Goal: Communication & Community: Participate in discussion

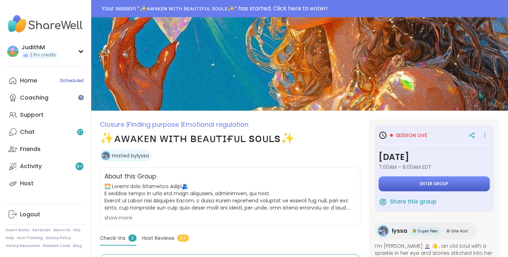
click at [425, 178] on button "Enter group" at bounding box center [433, 183] width 111 height 15
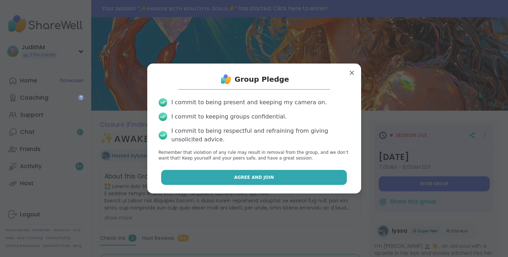
click at [277, 176] on button "Agree and Join" at bounding box center [254, 177] width 186 height 15
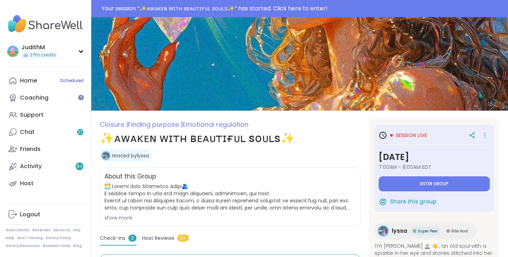
type textarea "*"
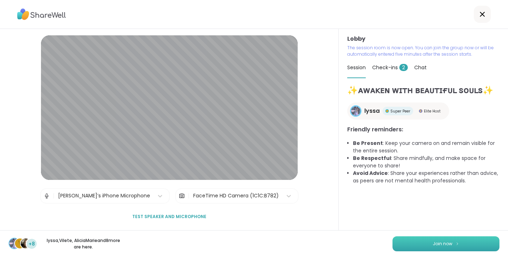
click at [456, 242] on img at bounding box center [457, 243] width 4 height 4
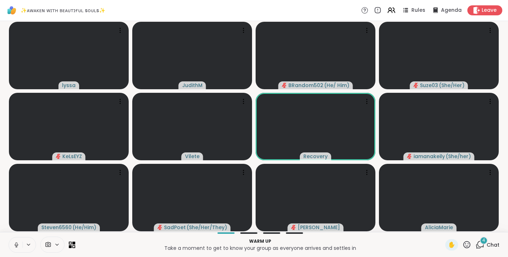
click at [19, 242] on icon at bounding box center [16, 244] width 6 height 6
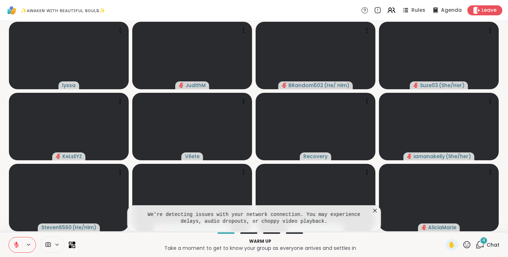
click at [375, 210] on icon at bounding box center [375, 210] width 4 height 4
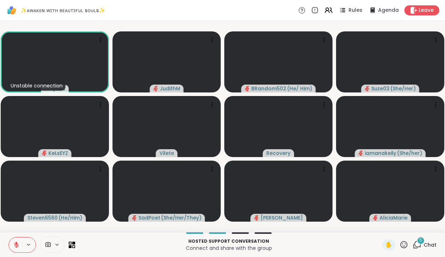
click at [444, 27] on div "Unstable connection [PERSON_NAME] BRandom502 ( He/ Him ) Suze03 ( She/Her ) KeL…" at bounding box center [222, 126] width 445 height 211
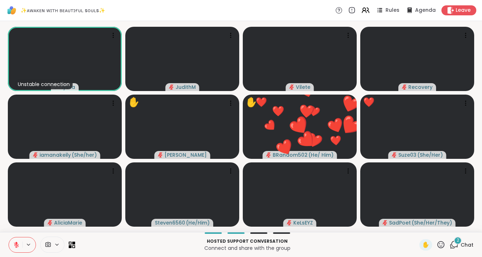
click at [454, 243] on icon at bounding box center [454, 244] width 9 height 9
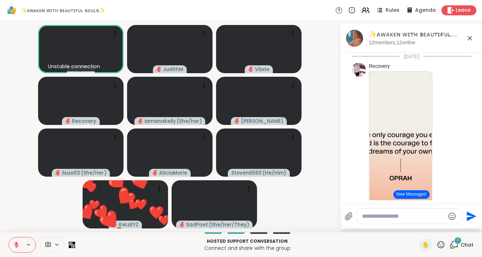
click at [473, 38] on icon at bounding box center [470, 38] width 9 height 9
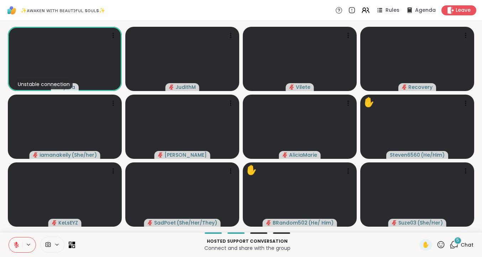
click at [460, 241] on span "5" at bounding box center [458, 240] width 3 height 6
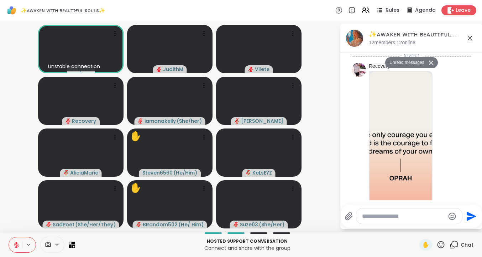
scroll to position [802, 0]
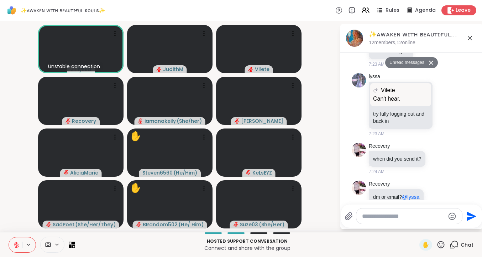
click at [468, 36] on icon at bounding box center [470, 38] width 4 height 4
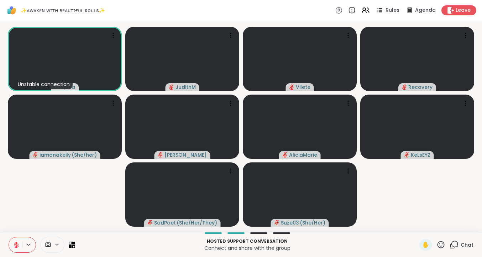
click at [474, 242] on span "Chat" at bounding box center [467, 244] width 13 height 7
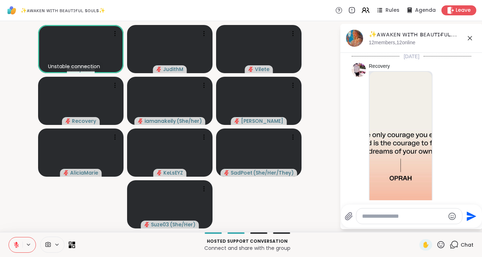
scroll to position [778, 0]
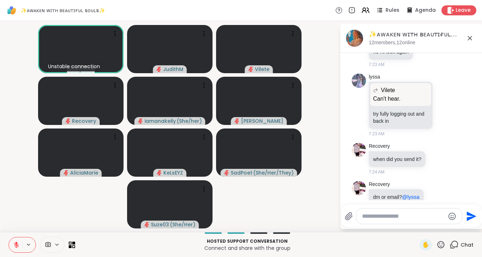
click at [390, 219] on textarea "Type your message" at bounding box center [403, 215] width 83 height 7
type textarea "**********"
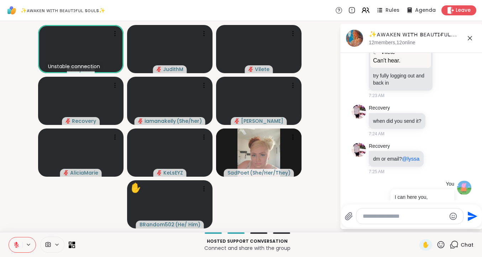
click at [382, 218] on textarea "Type your message" at bounding box center [404, 215] width 83 height 7
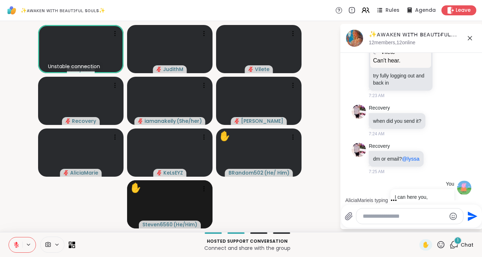
scroll to position [854, 0]
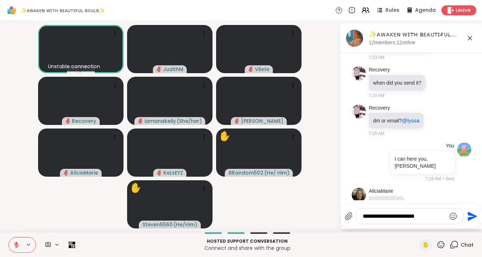
click at [384, 218] on textarea "**********" at bounding box center [404, 215] width 83 height 7
type textarea "**********"
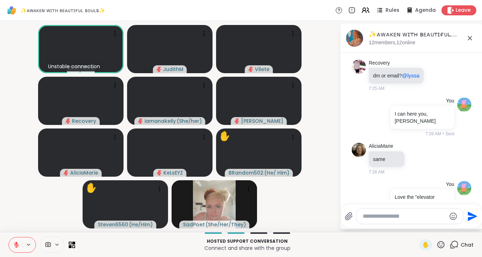
click at [473, 38] on icon at bounding box center [470, 38] width 9 height 9
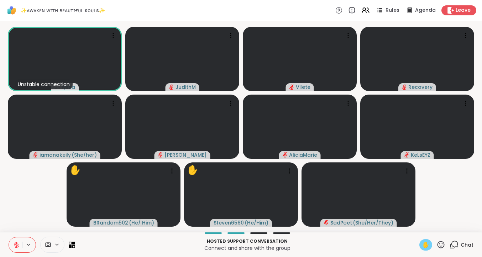
click at [427, 240] on span "✋" at bounding box center [426, 244] width 7 height 9
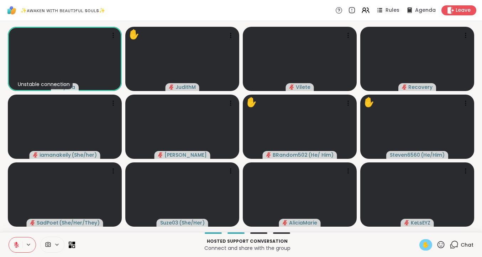
click at [465, 243] on span "Chat" at bounding box center [467, 244] width 13 height 7
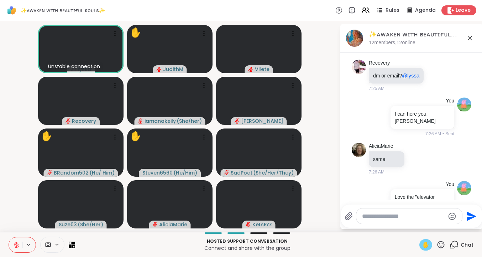
click at [470, 34] on icon at bounding box center [470, 38] width 9 height 9
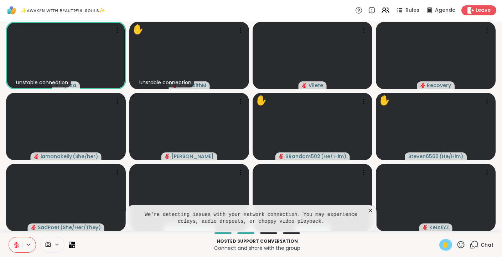
click at [371, 209] on icon at bounding box center [370, 210] width 7 height 7
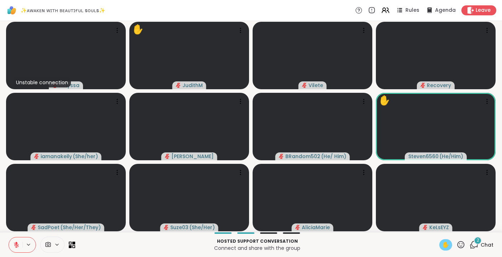
click at [449, 241] on span "✋" at bounding box center [445, 244] width 7 height 9
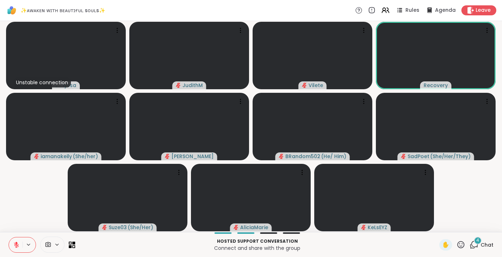
click at [478, 243] on span "4" at bounding box center [477, 240] width 3 height 6
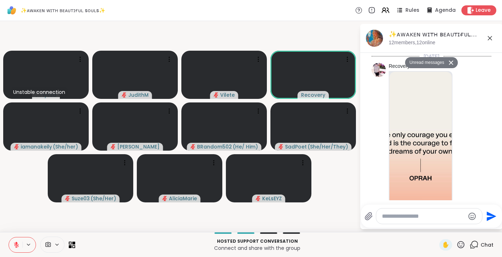
scroll to position [1213, 0]
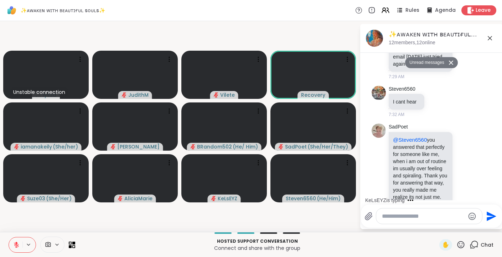
click at [488, 40] on icon at bounding box center [490, 38] width 9 height 9
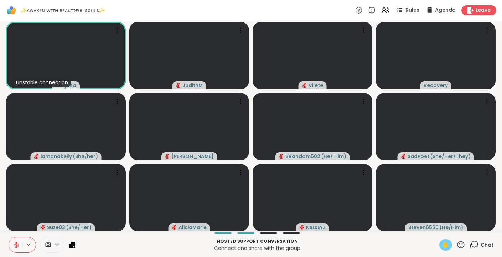
click at [448, 242] on span "✋" at bounding box center [445, 244] width 7 height 9
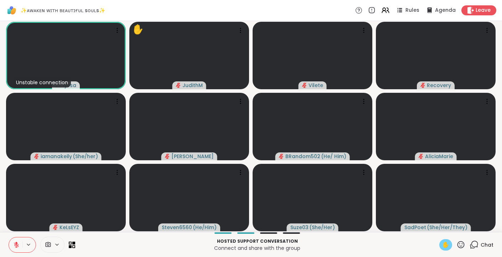
click at [16, 244] on icon at bounding box center [16, 244] width 5 height 5
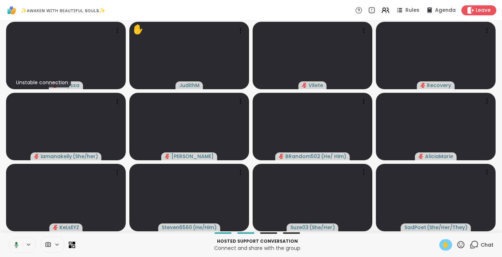
click at [447, 246] on span "✋" at bounding box center [445, 244] width 7 height 9
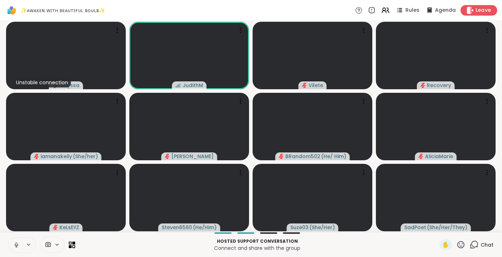
click at [481, 12] on span "Leave" at bounding box center [484, 10] width 16 height 7
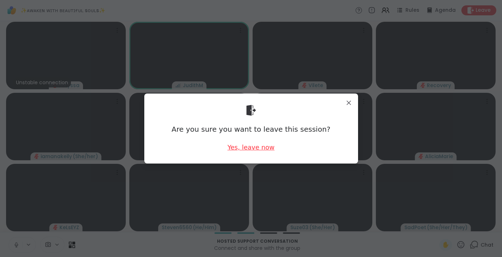
click at [247, 148] on div "Yes, leave now" at bounding box center [250, 147] width 47 height 9
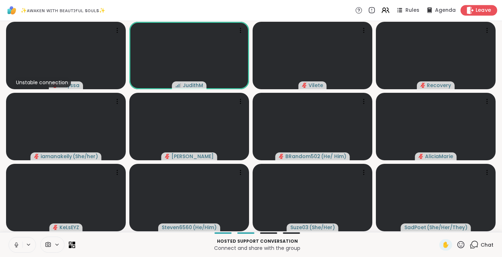
click at [474, 8] on div "Leave" at bounding box center [479, 10] width 37 height 10
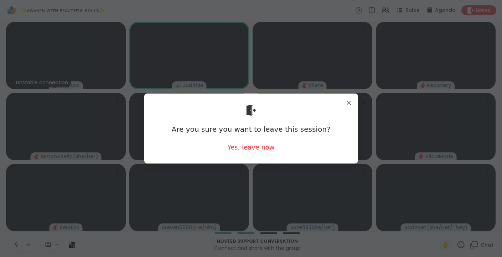
click at [248, 148] on div "Yes, leave now" at bounding box center [250, 147] width 47 height 9
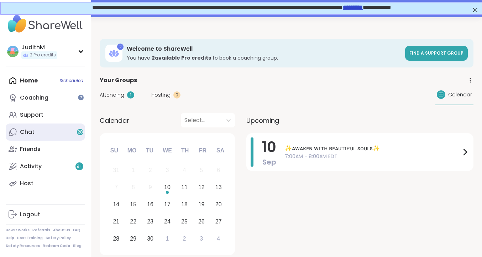
click at [57, 135] on link "Chat 28" at bounding box center [45, 131] width 79 height 17
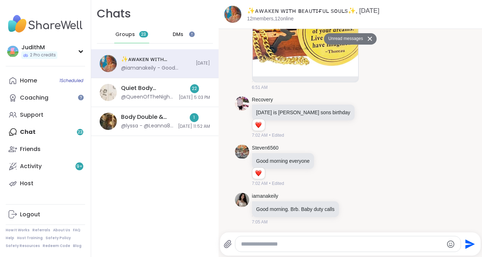
click at [176, 36] on span "DMs" at bounding box center [178, 34] width 11 height 7
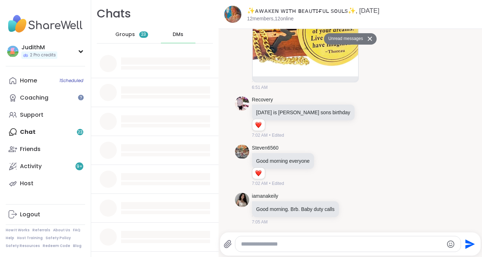
click at [179, 35] on span "DMs" at bounding box center [178, 34] width 11 height 7
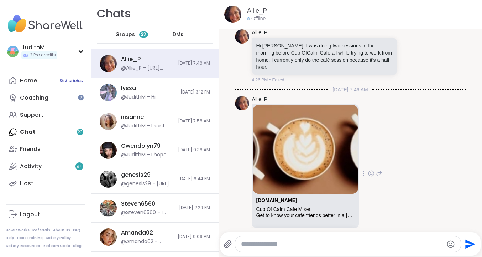
scroll to position [848, 0]
